Goal: Use online tool/utility: Utilize a website feature to perform a specific function

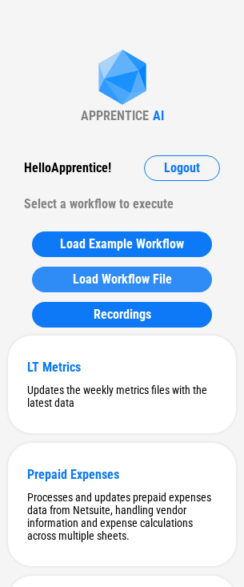
click at [82, 285] on span "Load Workflow File" at bounding box center [122, 279] width 99 height 13
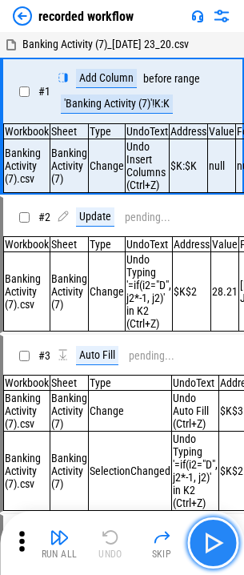
click at [229, 541] on button "button" at bounding box center [212, 542] width 51 height 51
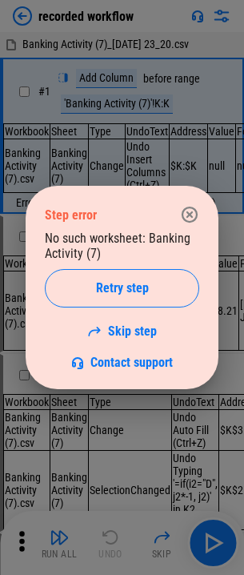
click at [196, 211] on icon "button" at bounding box center [190, 215] width 16 height 16
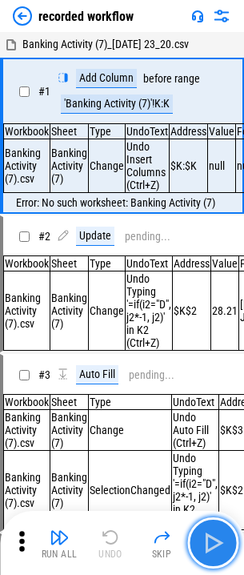
click at [204, 550] on img "button" at bounding box center [213, 543] width 26 height 26
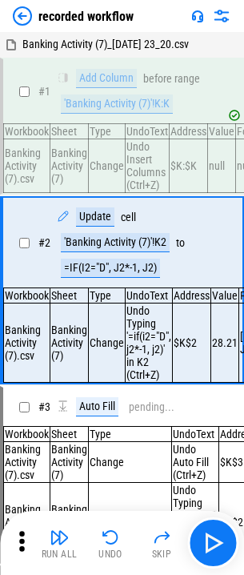
click at [29, 547] on icon at bounding box center [22, 541] width 24 height 24
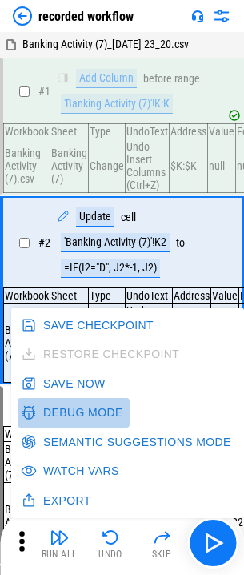
click at [79, 416] on button "Debug Mode" at bounding box center [74, 413] width 112 height 30
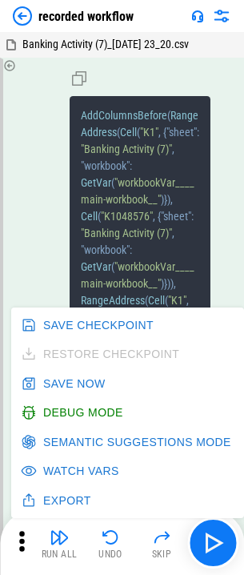
click at [112, 172] on span ""workbook"" at bounding box center [105, 165] width 49 height 13
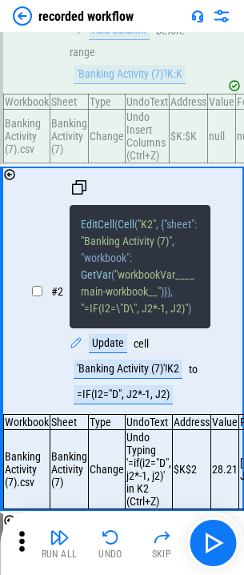
scroll to position [561, 0]
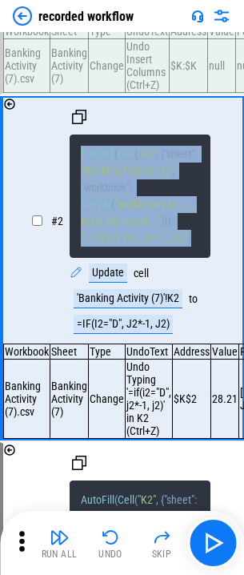
drag, startPoint x: 192, startPoint y: 245, endPoint x: 66, endPoint y: 146, distance: 160.2
click at [66, 146] on div "# 2 EditCell ( Cell ( "K2" , { "sheet" : "Banking Activity (7)" , "workbook" : …" at bounding box center [121, 221] width 211 height 246
copy span "EditCell ( Cell ( "K2" , { "sheet" : "Banking Activity (7)" , "workbook" : GetV…"
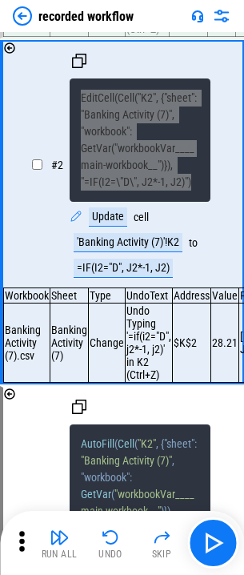
scroll to position [641, 0]
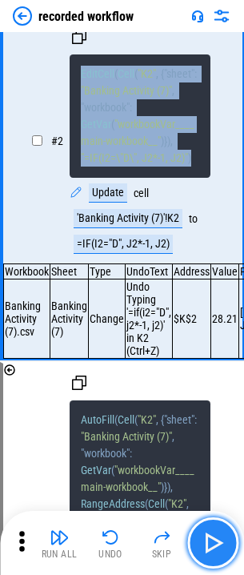
click at [199, 543] on button "button" at bounding box center [212, 542] width 51 height 51
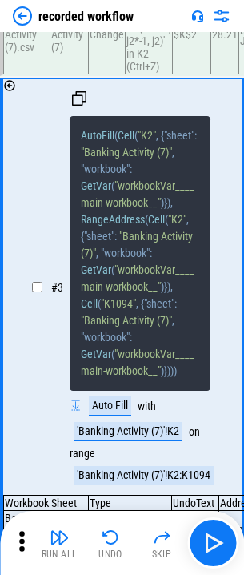
scroll to position [928, 0]
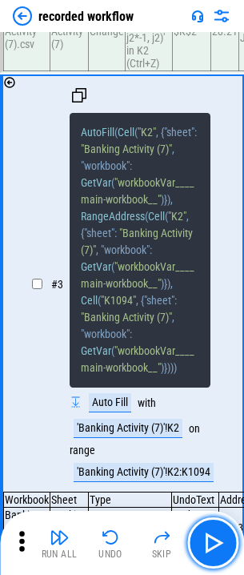
click at [203, 547] on img "button" at bounding box center [213, 543] width 26 height 26
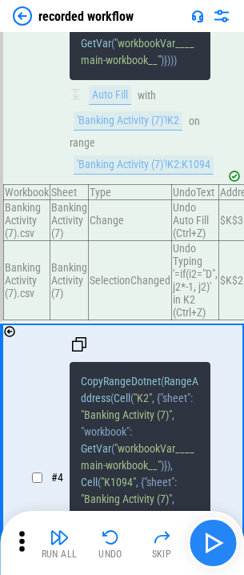
scroll to position [1476, 0]
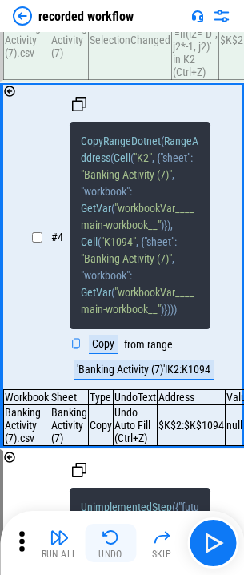
click at [111, 532] on img "button" at bounding box center [110, 537] width 19 height 19
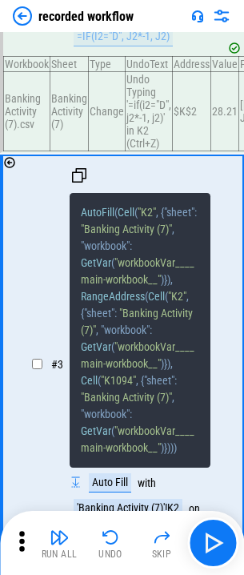
scroll to position [928, 0]
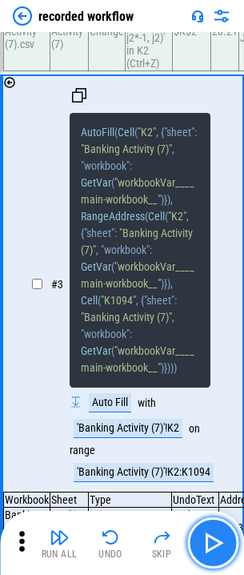
click at [195, 547] on button "button" at bounding box center [212, 542] width 51 height 51
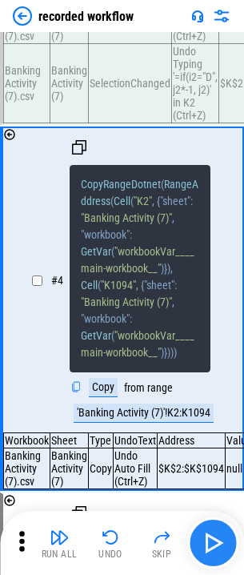
scroll to position [1476, 0]
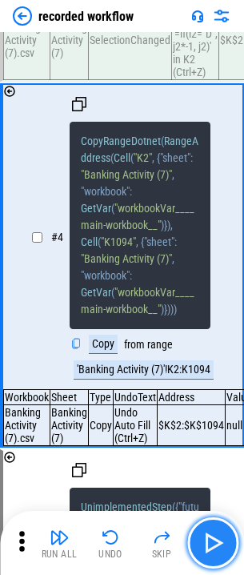
click at [207, 552] on img "button" at bounding box center [213, 543] width 26 height 26
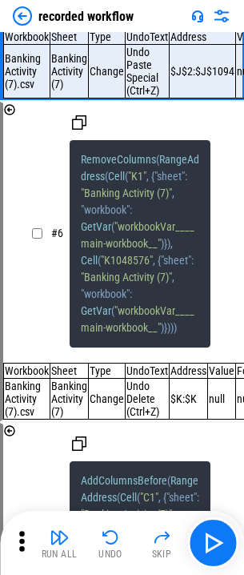
scroll to position [2523, 0]
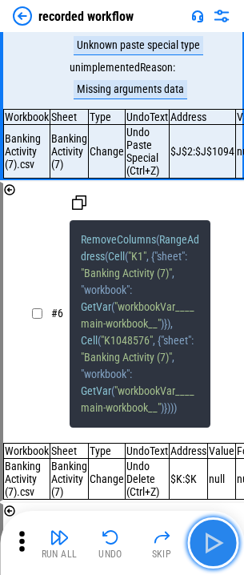
click at [198, 552] on button "button" at bounding box center [212, 542] width 51 height 51
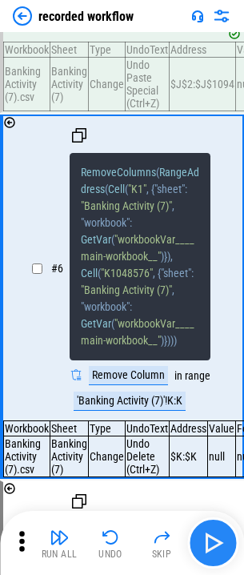
scroll to position [2609, 0]
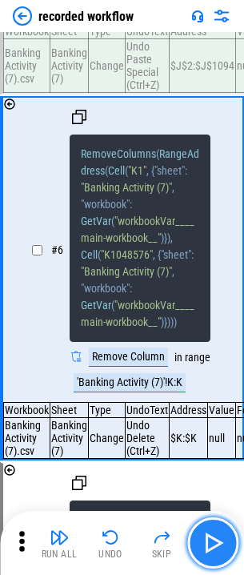
click at [198, 552] on button "button" at bounding box center [212, 542] width 51 height 51
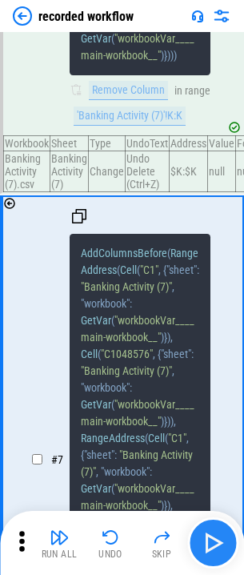
scroll to position [3096, 0]
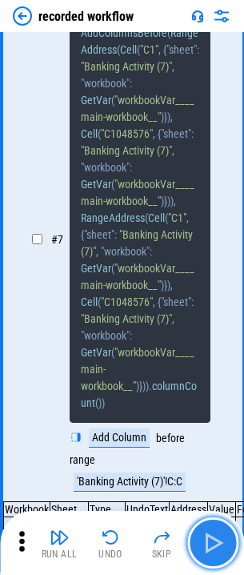
click at [198, 552] on button "button" at bounding box center [212, 542] width 51 height 51
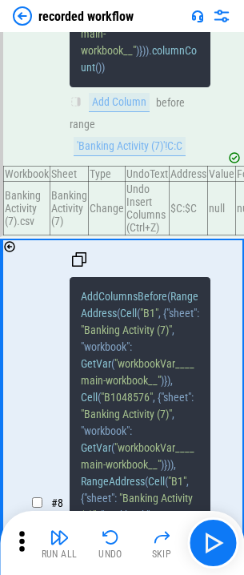
scroll to position [3459, 0]
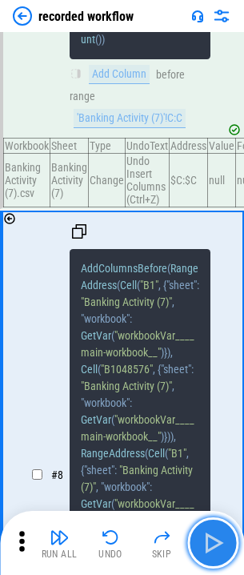
click at [219, 533] on img "button" at bounding box center [213, 543] width 26 height 26
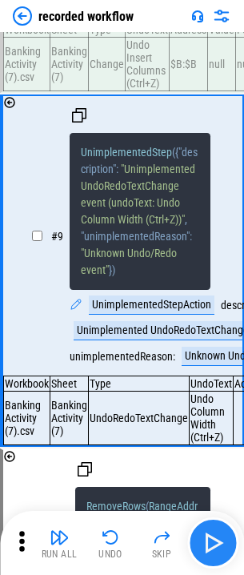
scroll to position [4181, 0]
